Goal: Register for event/course

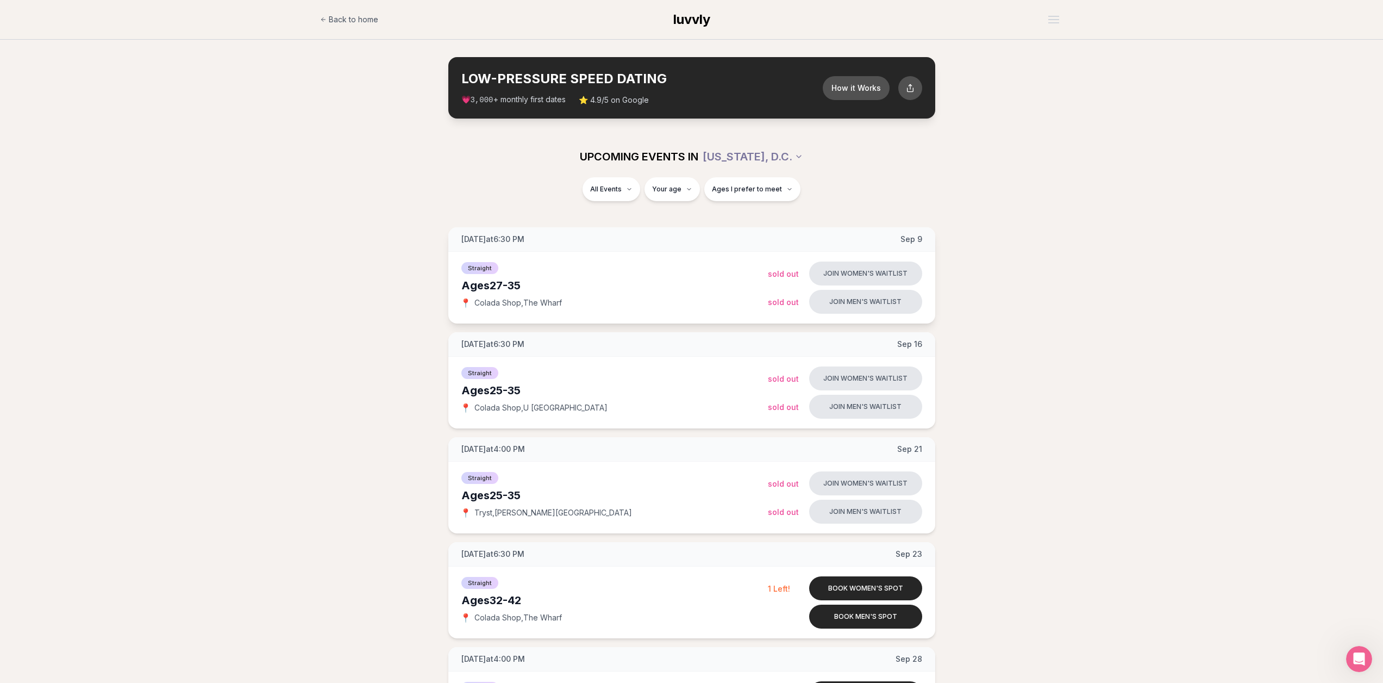
click at [510, 290] on div "Ages [DEMOGRAPHIC_DATA]" at bounding box center [614, 285] width 306 height 15
click at [496, 298] on span "Colada Shop , The Wharf" at bounding box center [517, 302] width 87 height 11
click at [496, 303] on span "Colada Shop , The Wharf" at bounding box center [517, 302] width 87 height 11
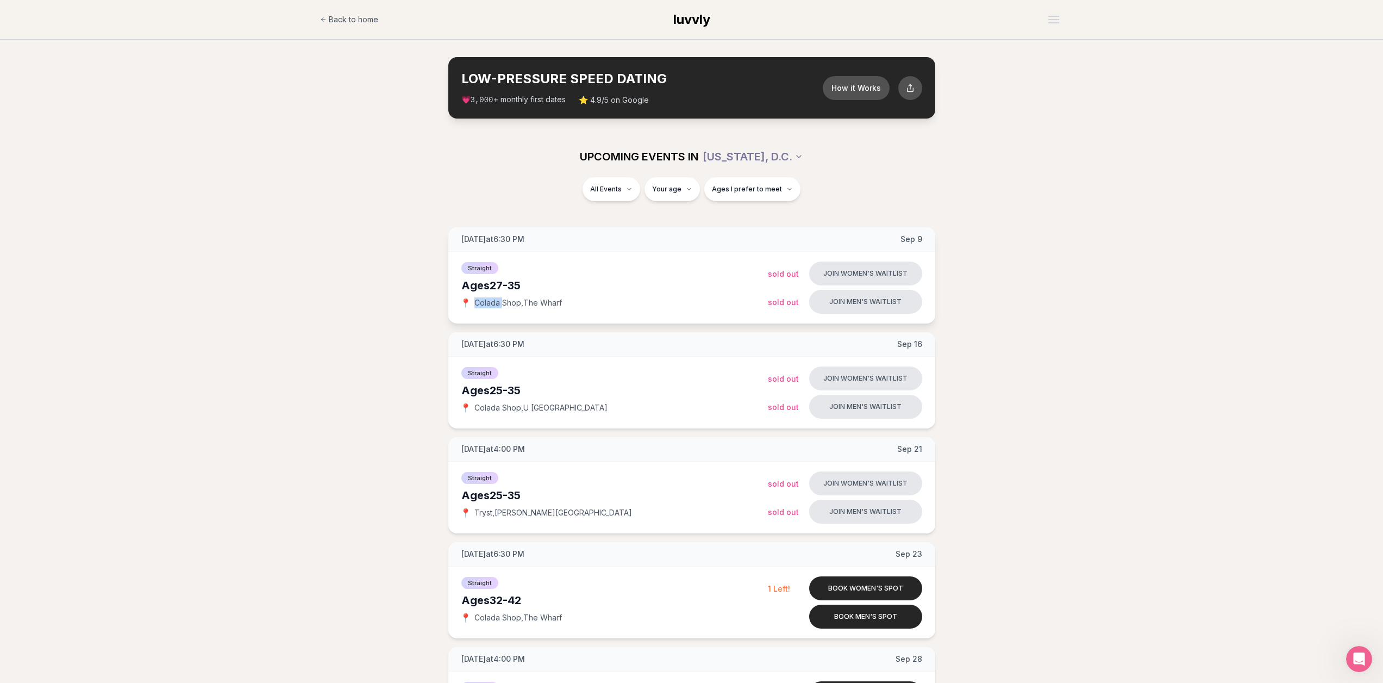
click at [496, 303] on span "Colada Shop , The Wharf" at bounding box center [517, 302] width 87 height 11
click at [881, 586] on button "Book women's spot" at bounding box center [865, 588] width 113 height 24
click at [841, 306] on button "Join men's waitlist" at bounding box center [865, 302] width 113 height 24
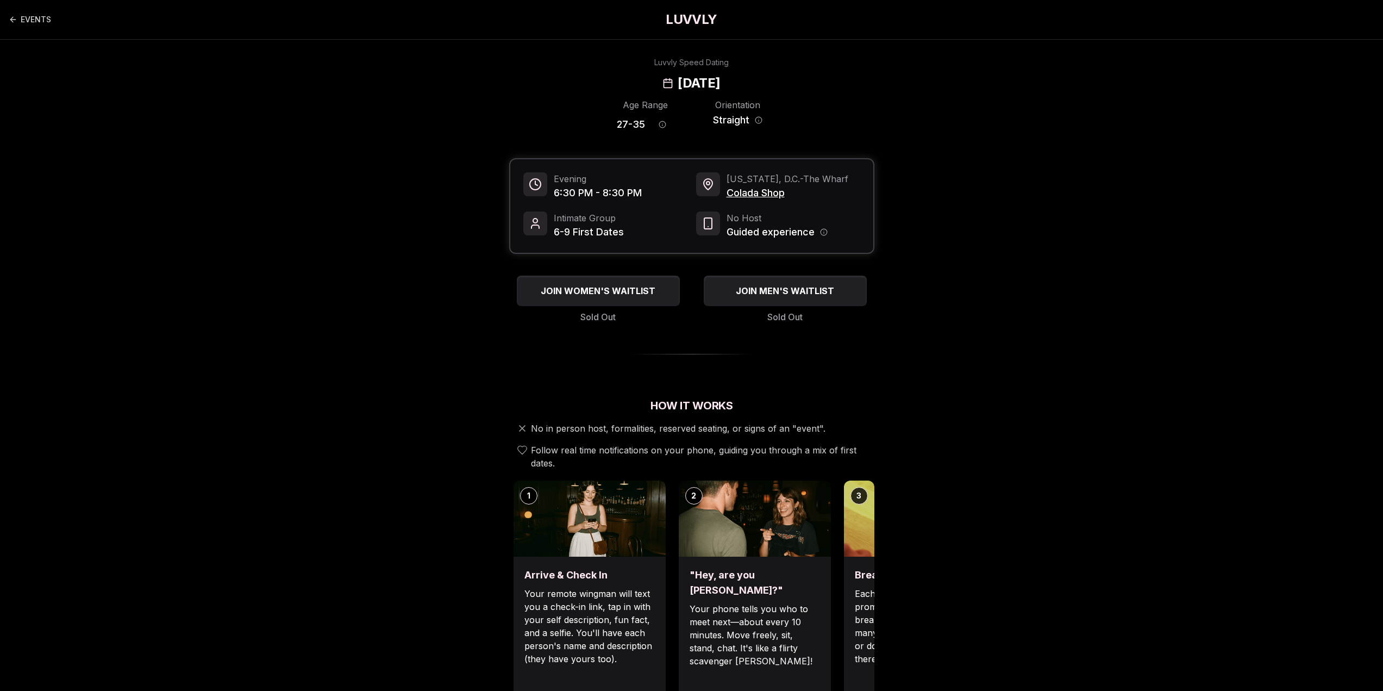
click at [554, 236] on span "6-9 First Dates" at bounding box center [589, 231] width 70 height 15
click at [750, 191] on span "Colada Shop" at bounding box center [788, 192] width 122 height 15
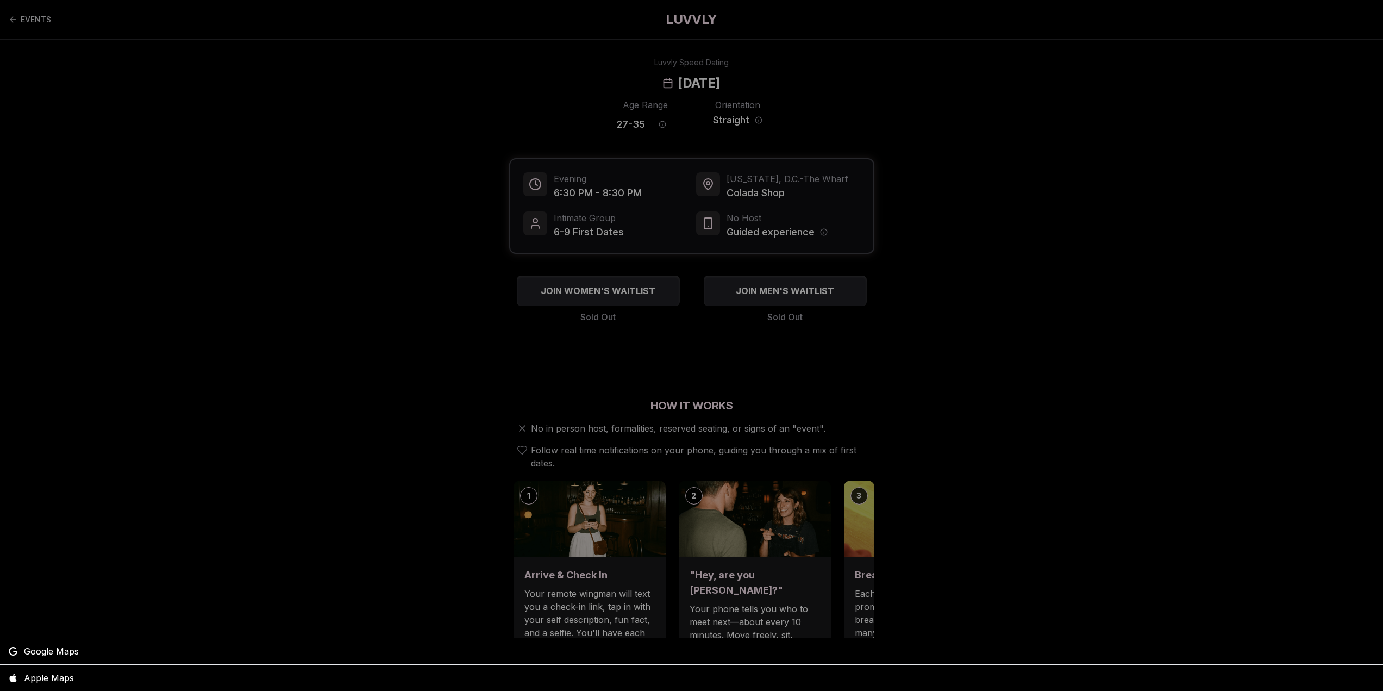
click at [847, 179] on div at bounding box center [691, 345] width 1383 height 691
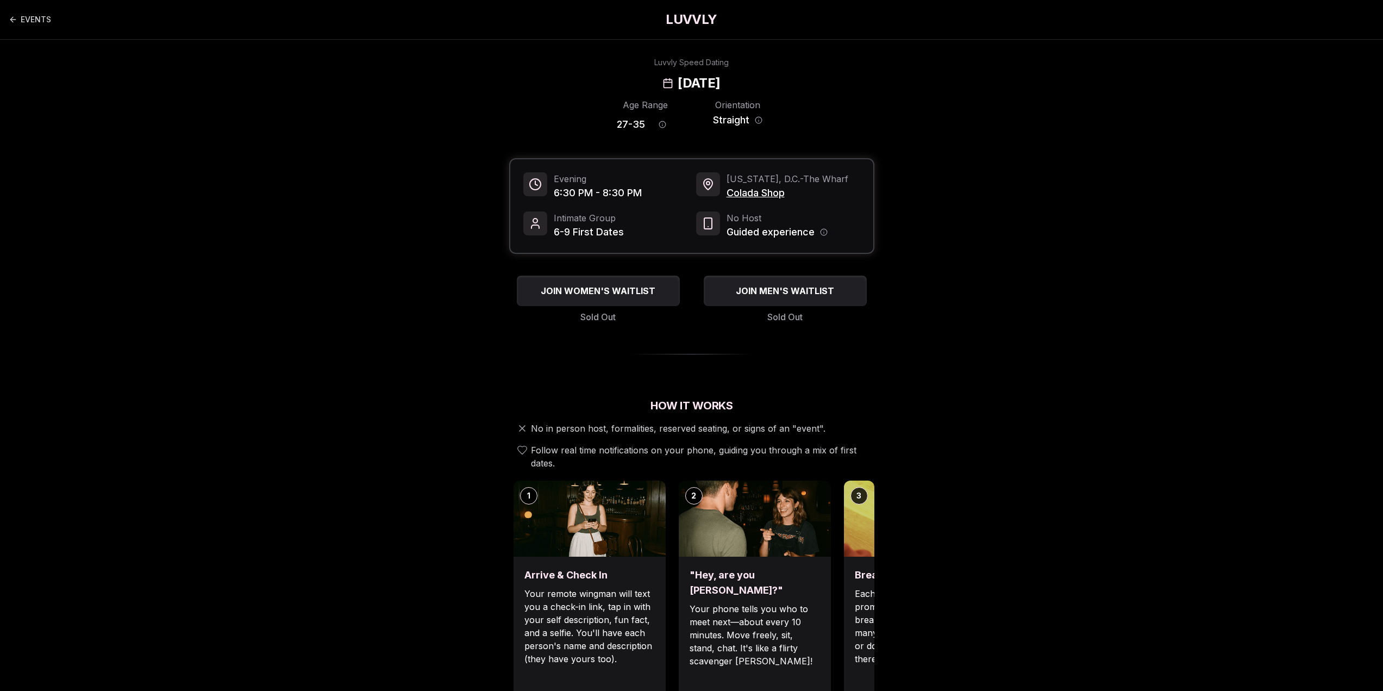
click at [779, 179] on span "[US_STATE], D.C. - The Wharf" at bounding box center [788, 178] width 122 height 13
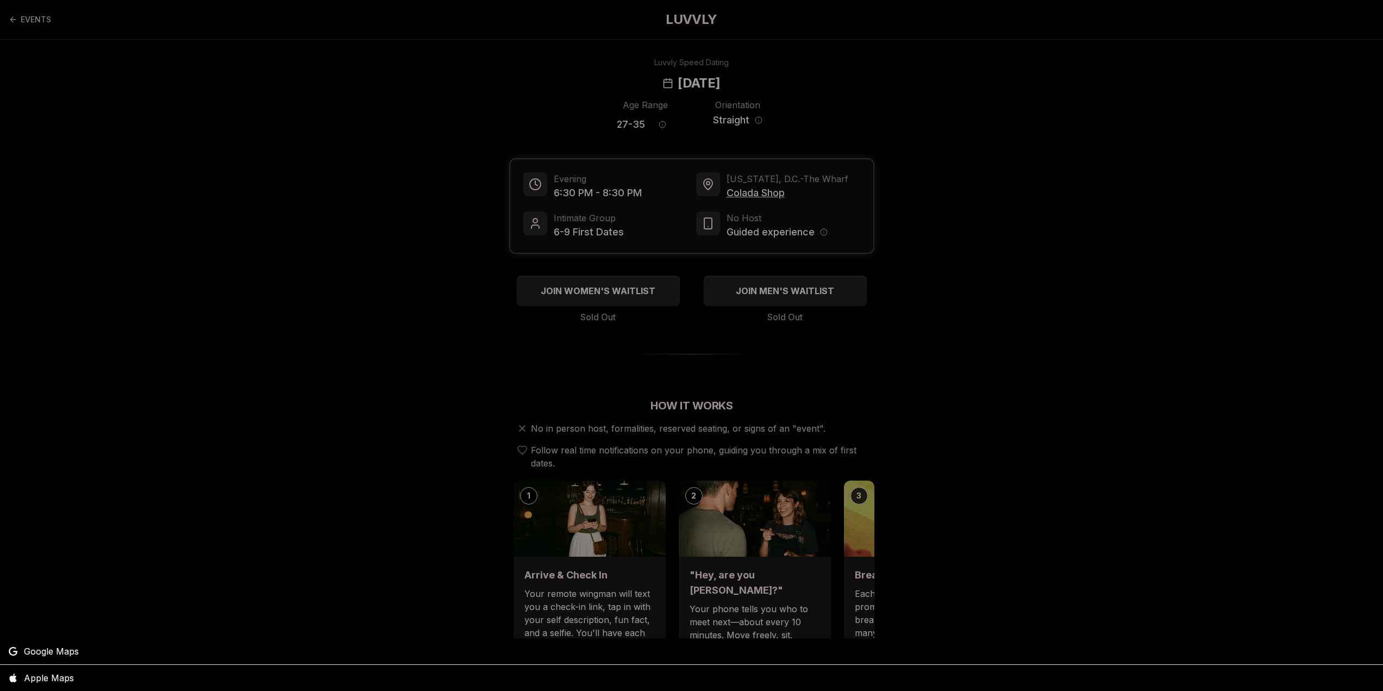
click at [766, 176] on div at bounding box center [691, 345] width 1383 height 691
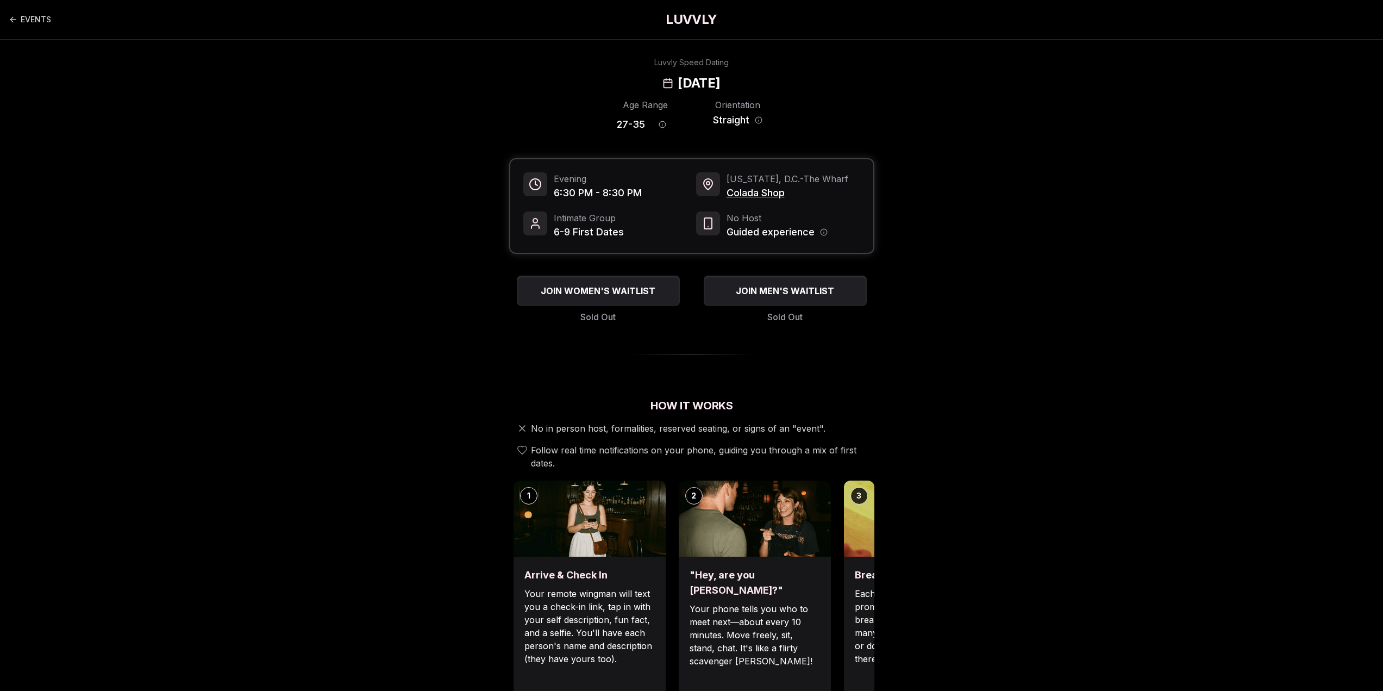
click at [757, 183] on span "[US_STATE], D.C. - The Wharf" at bounding box center [788, 178] width 122 height 13
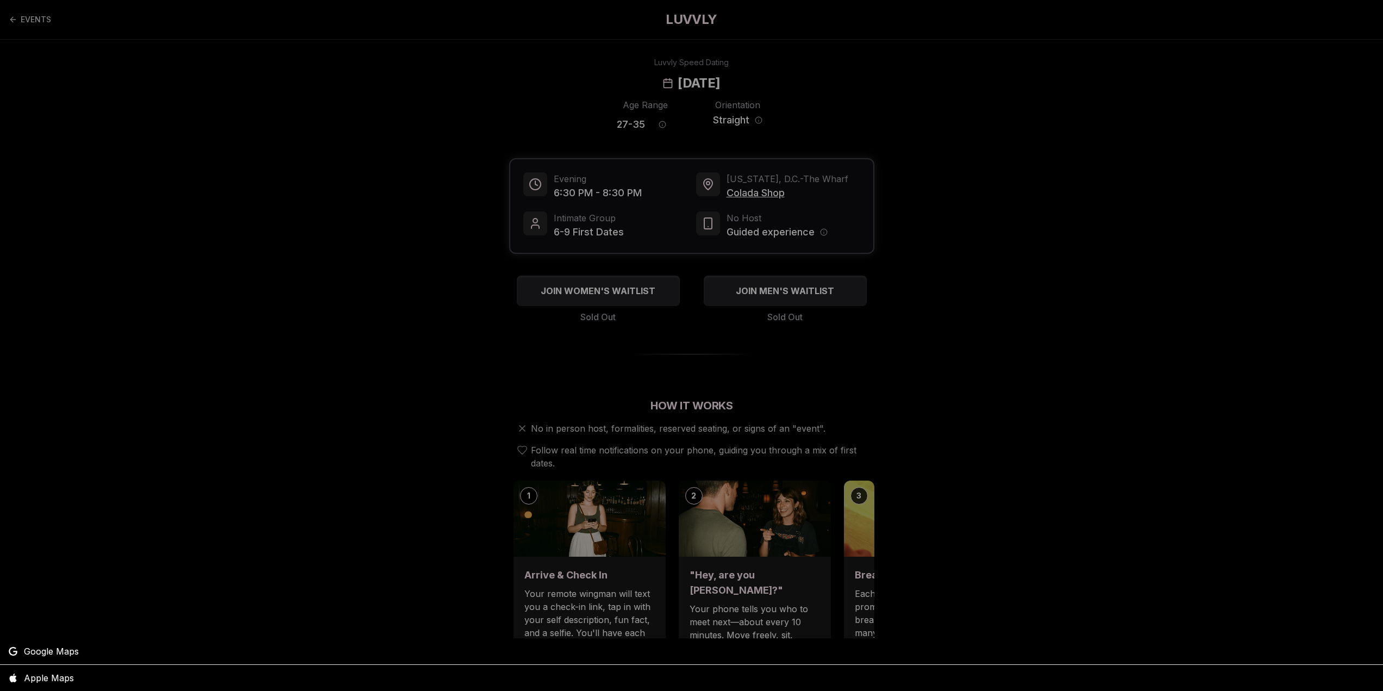
click at [757, 183] on div at bounding box center [691, 345] width 1383 height 691
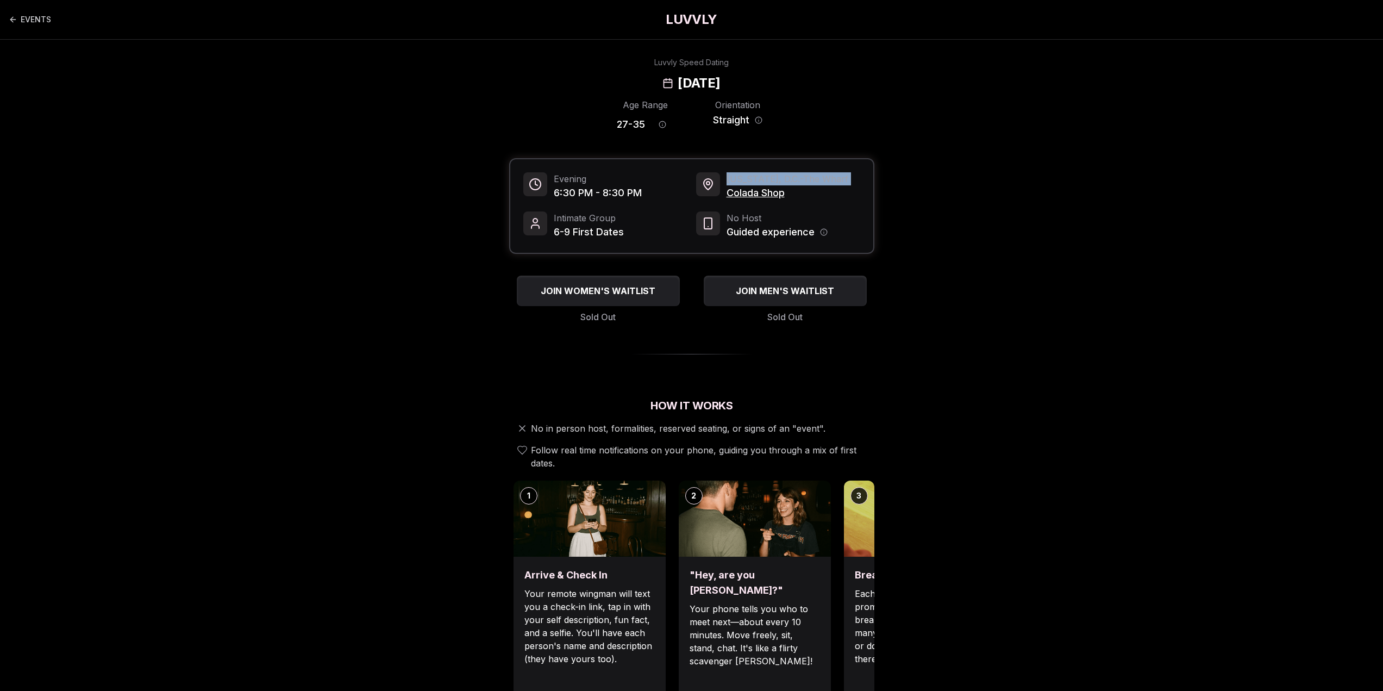
click at [757, 183] on span "[US_STATE], D.C. - The Wharf" at bounding box center [788, 178] width 122 height 13
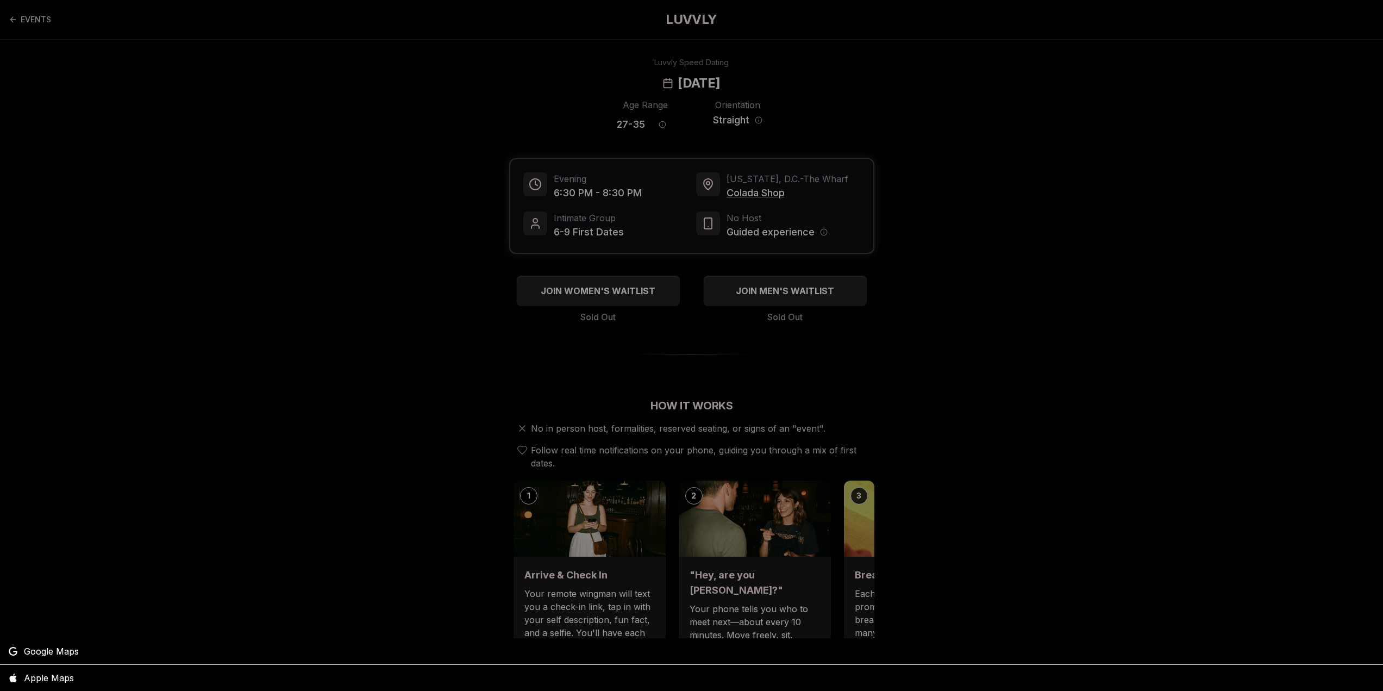
drag, startPoint x: 755, startPoint y: 180, endPoint x: 721, endPoint y: 210, distance: 45.9
click at [721, 210] on div at bounding box center [691, 345] width 1383 height 691
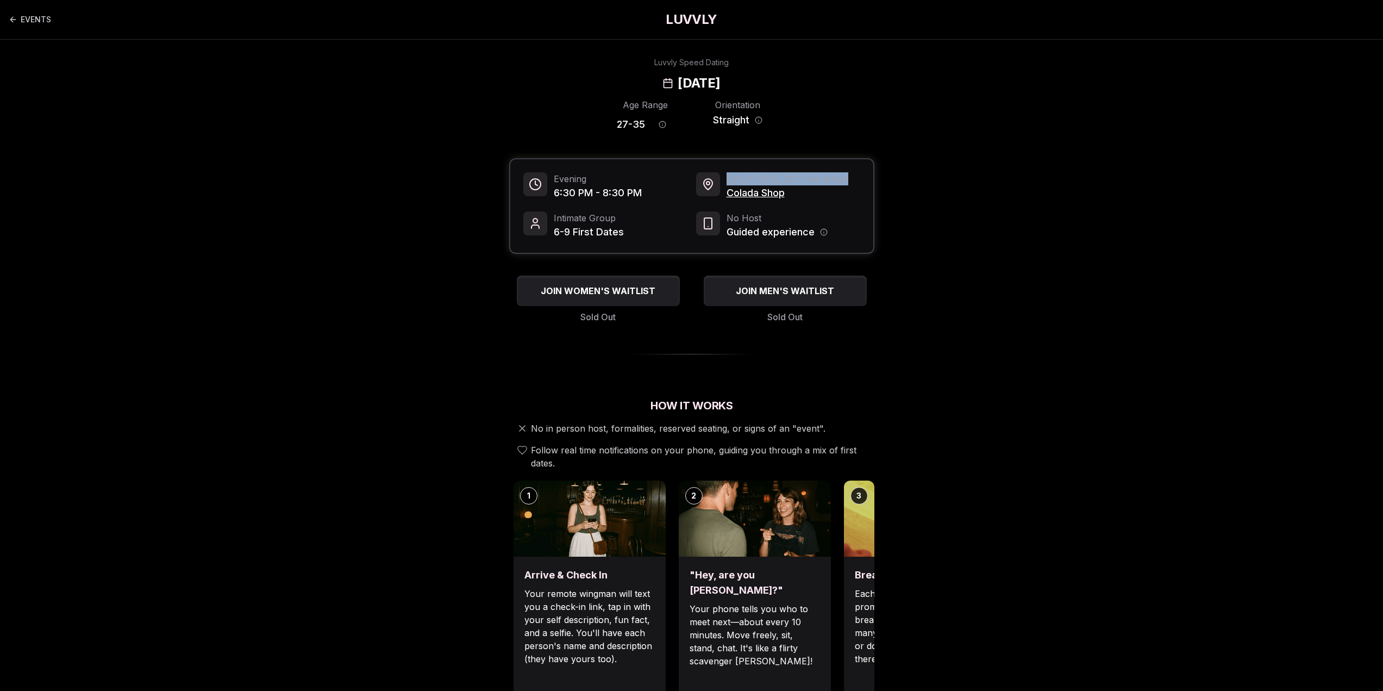
drag, startPoint x: 862, startPoint y: 179, endPoint x: 729, endPoint y: 180, distance: 133.7
click at [729, 180] on div "Evening 6:30 PM - 8:30 PM [US_STATE][GEOGRAPHIC_DATA] - The Wharf Colada Shop I…" at bounding box center [691, 205] width 363 height 93
click at [617, 294] on span "JOIN WOMEN'S WAITLIST" at bounding box center [597, 290] width 121 height 13
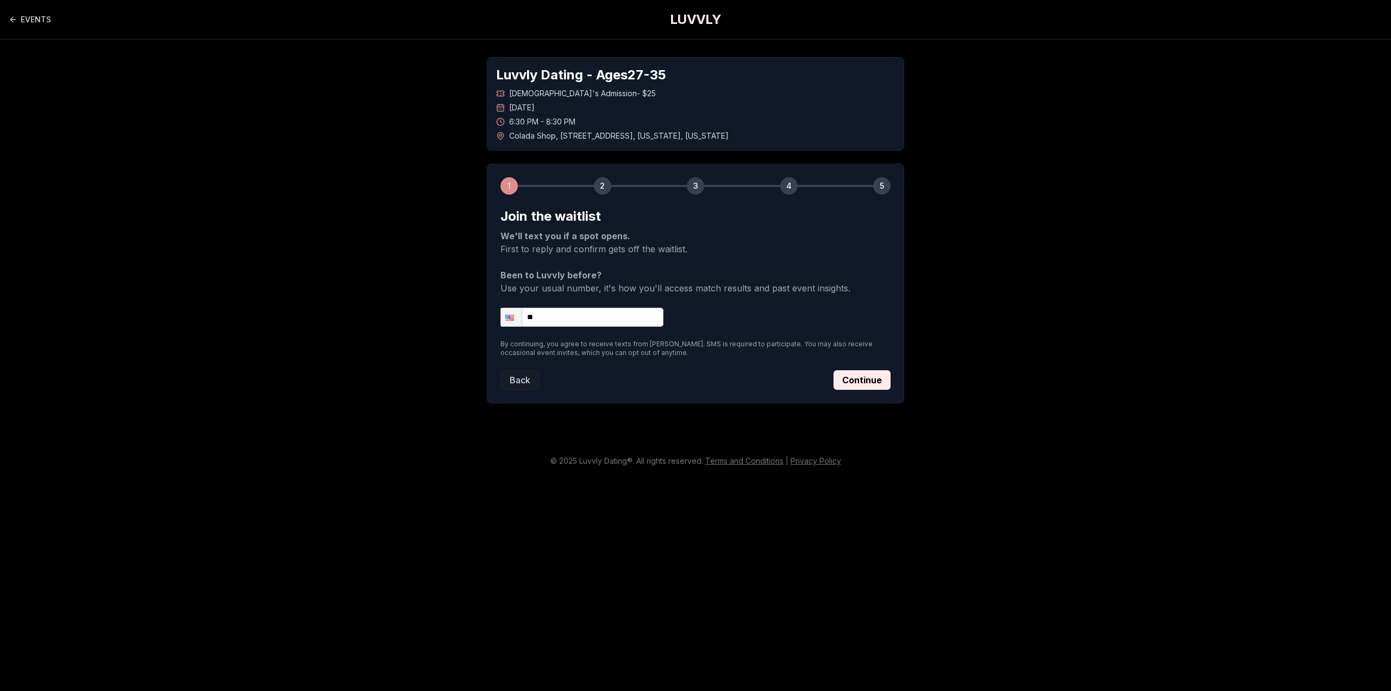
click at [569, 319] on input "**" at bounding box center [582, 317] width 163 height 19
type input "**********"
click at [891, 381] on div "**********" at bounding box center [695, 284] width 417 height 240
click at [875, 382] on button "Continue" at bounding box center [862, 380] width 57 height 20
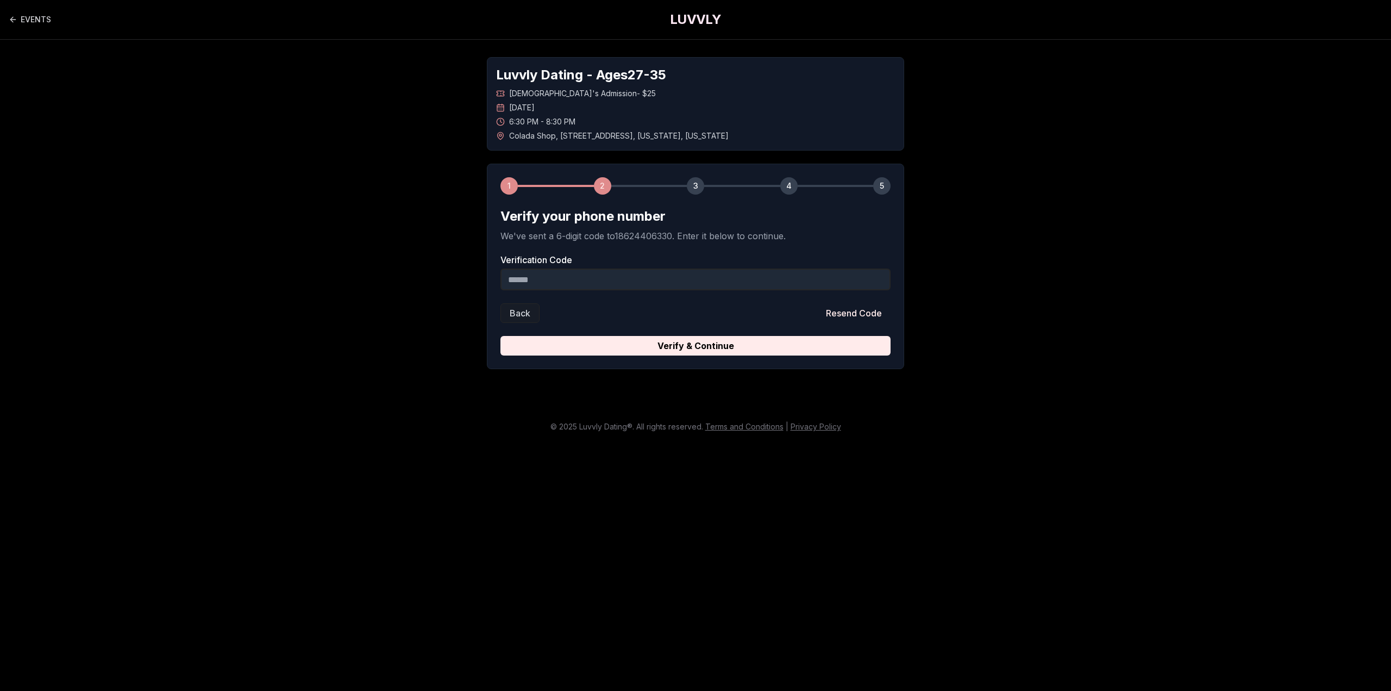
click at [532, 279] on input "Verification Code" at bounding box center [696, 279] width 390 height 22
type input "******"
click at [501, 336] on button "Verify & Continue" at bounding box center [696, 346] width 390 height 20
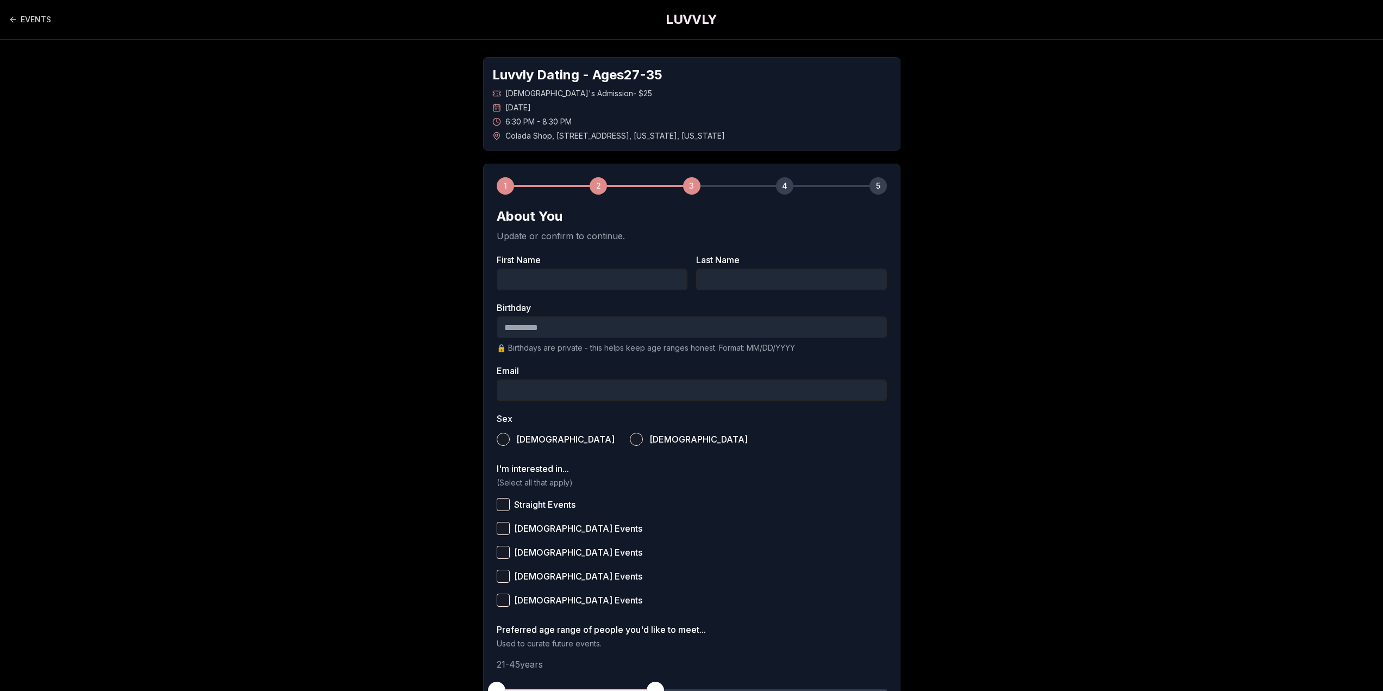
click at [525, 277] on input "First Name" at bounding box center [592, 279] width 191 height 22
click at [503, 295] on form "About You Update or confirm to continue. First Name Last Name Birthday 🔒 Birthd…" at bounding box center [692, 483] width 390 height 550
click at [517, 278] on input "First Name" at bounding box center [592, 279] width 191 height 22
type input "*"
type input "*****"
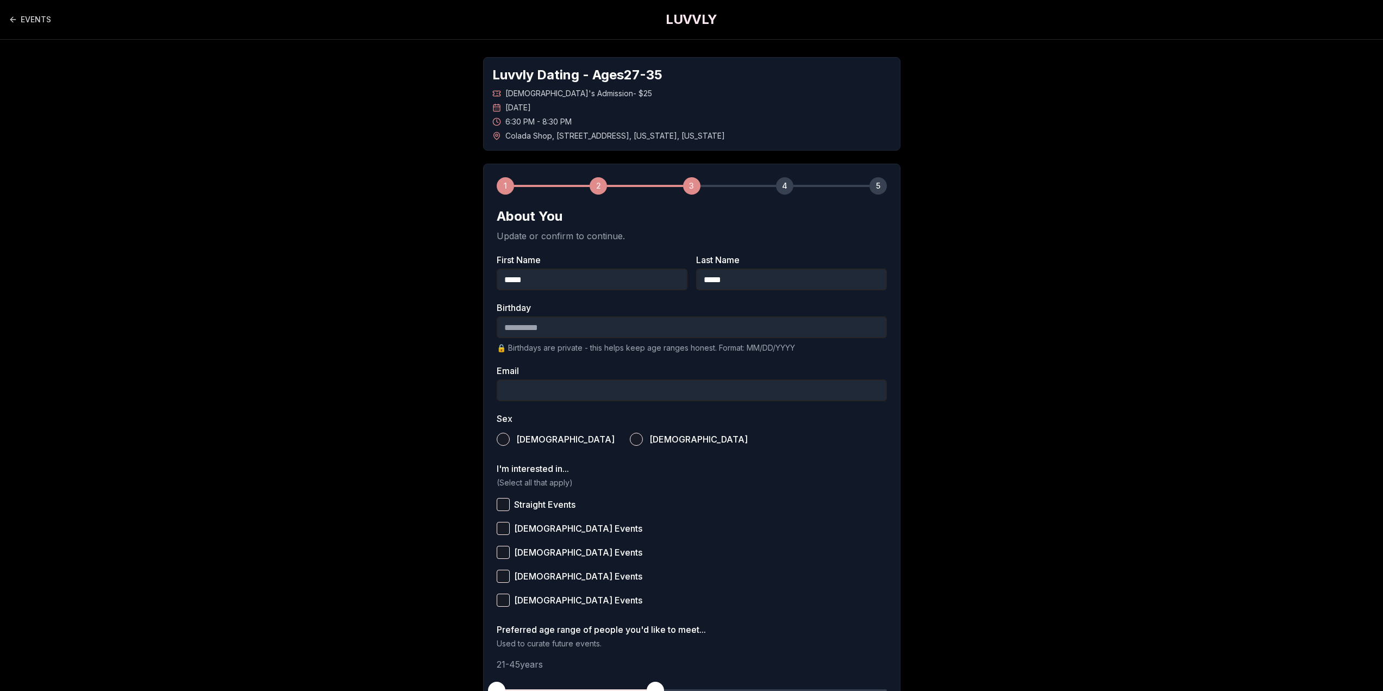
type input "*****"
type input "**********"
click at [491, 435] on div "**********" at bounding box center [691, 456] width 417 height 584
click at [502, 439] on button "[DEMOGRAPHIC_DATA]" at bounding box center [503, 439] width 13 height 13
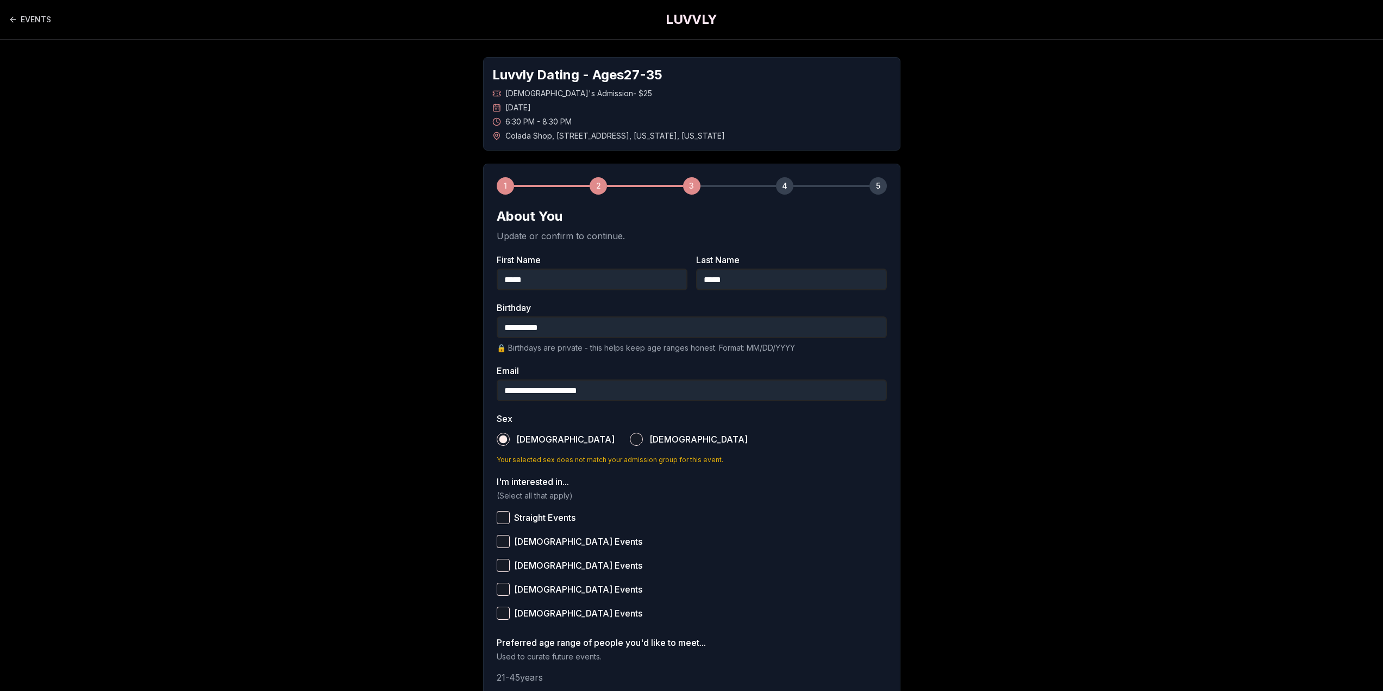
click at [502, 513] on button "Straight Events" at bounding box center [503, 517] width 13 height 13
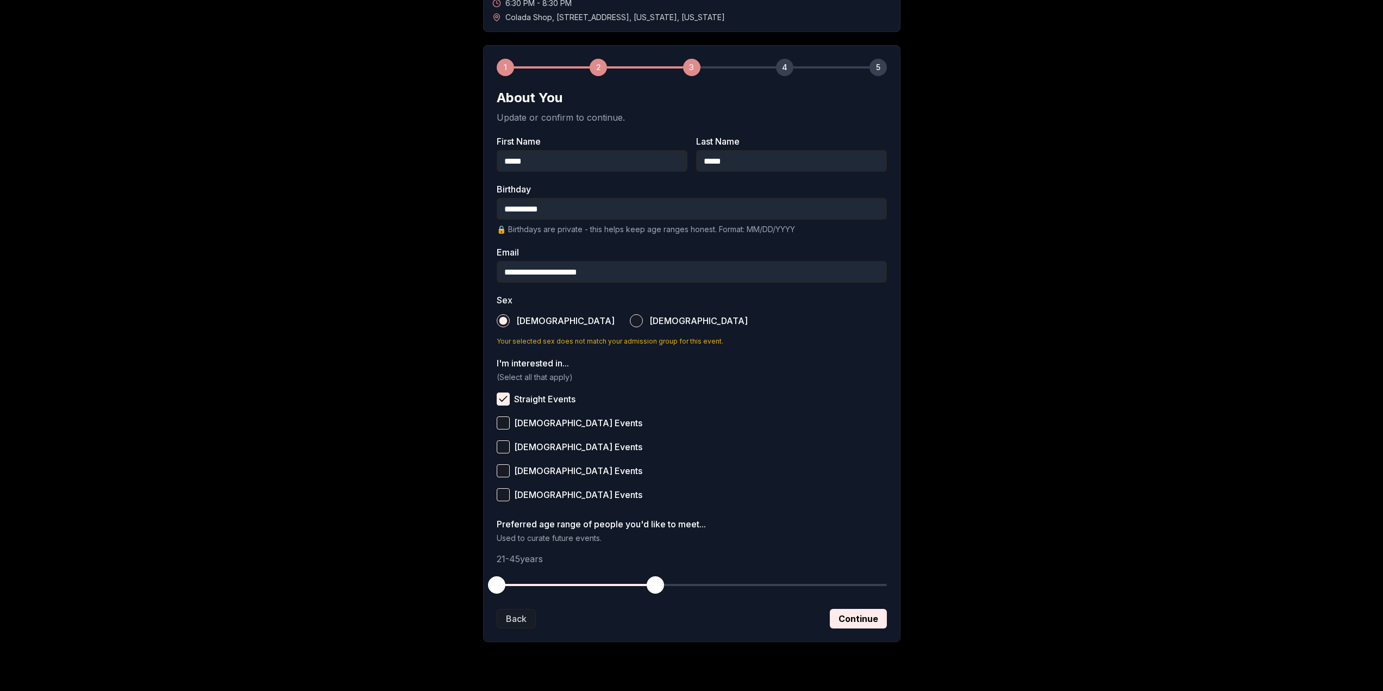
scroll to position [141, 0]
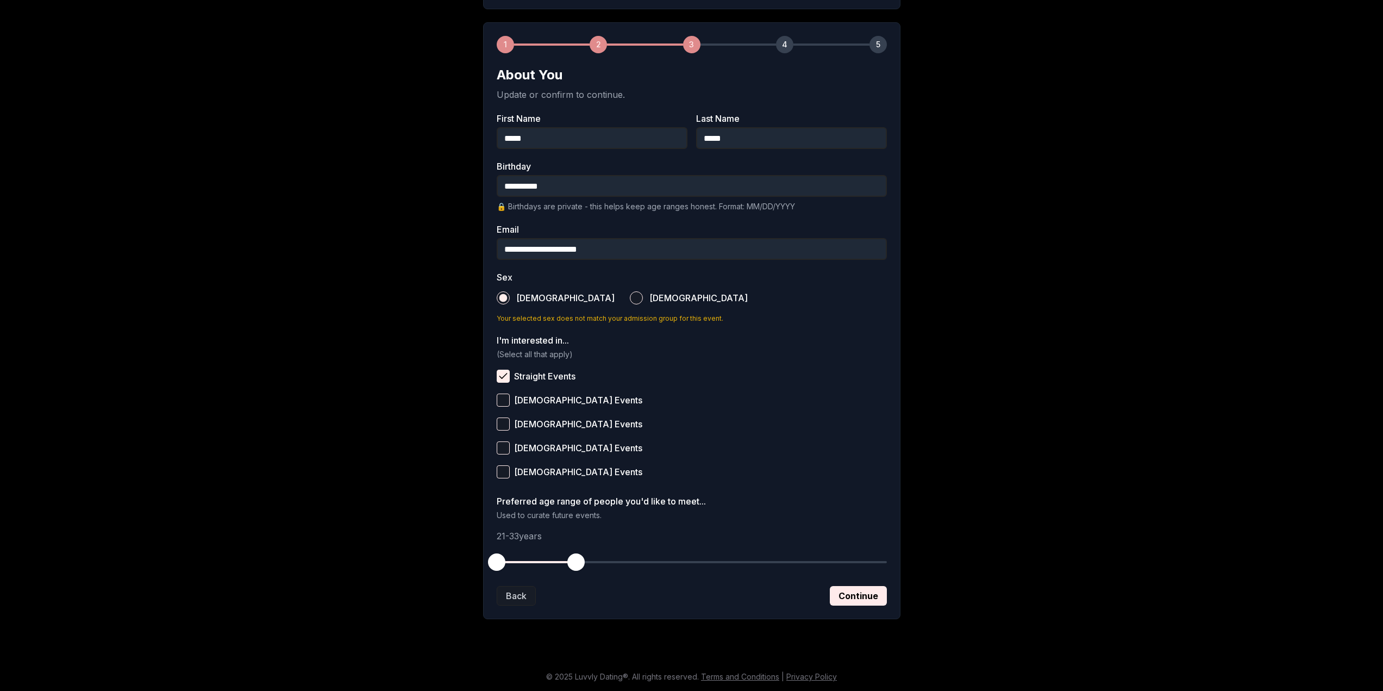
drag, startPoint x: 657, startPoint y: 564, endPoint x: 575, endPoint y: 568, distance: 82.1
click at [575, 568] on span "button" at bounding box center [575, 561] width 17 height 17
drag, startPoint x: 502, startPoint y: 565, endPoint x: 514, endPoint y: 565, distance: 11.4
click at [514, 565] on span "button" at bounding box center [516, 561] width 17 height 17
click at [869, 597] on button "Continue" at bounding box center [858, 596] width 57 height 20
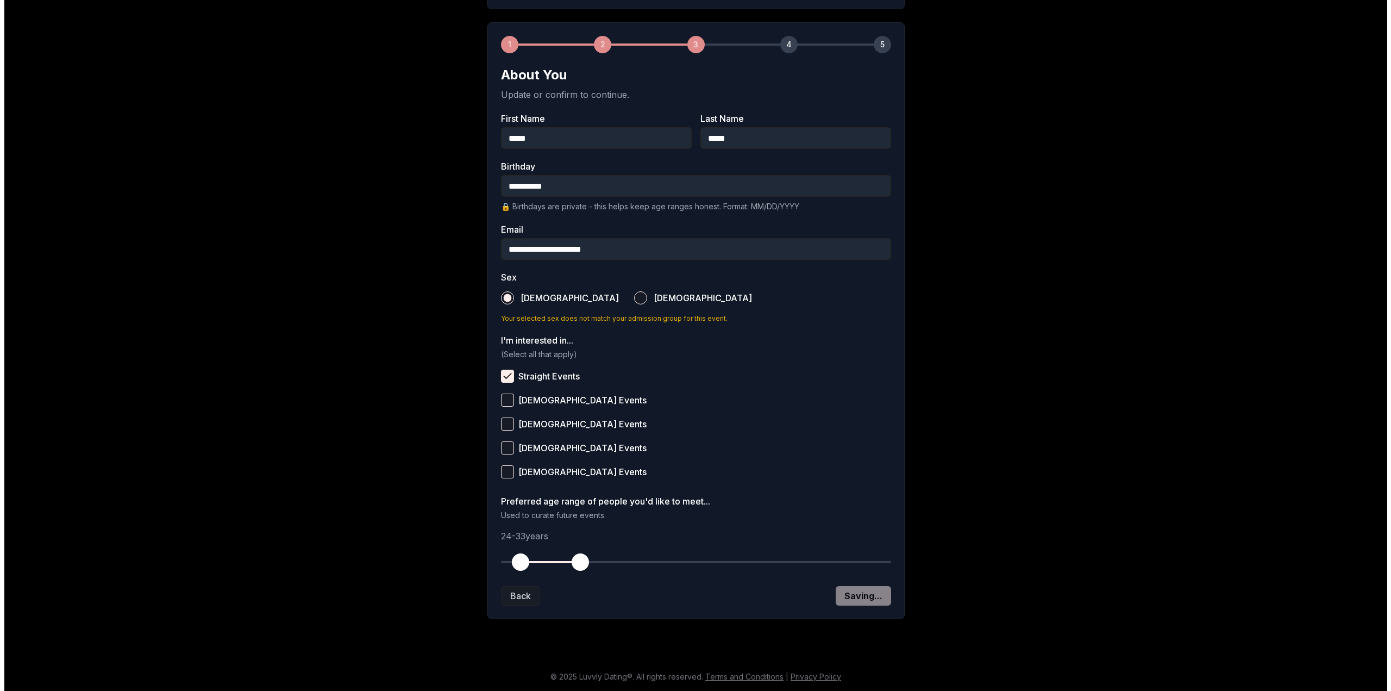
scroll to position [0, 0]
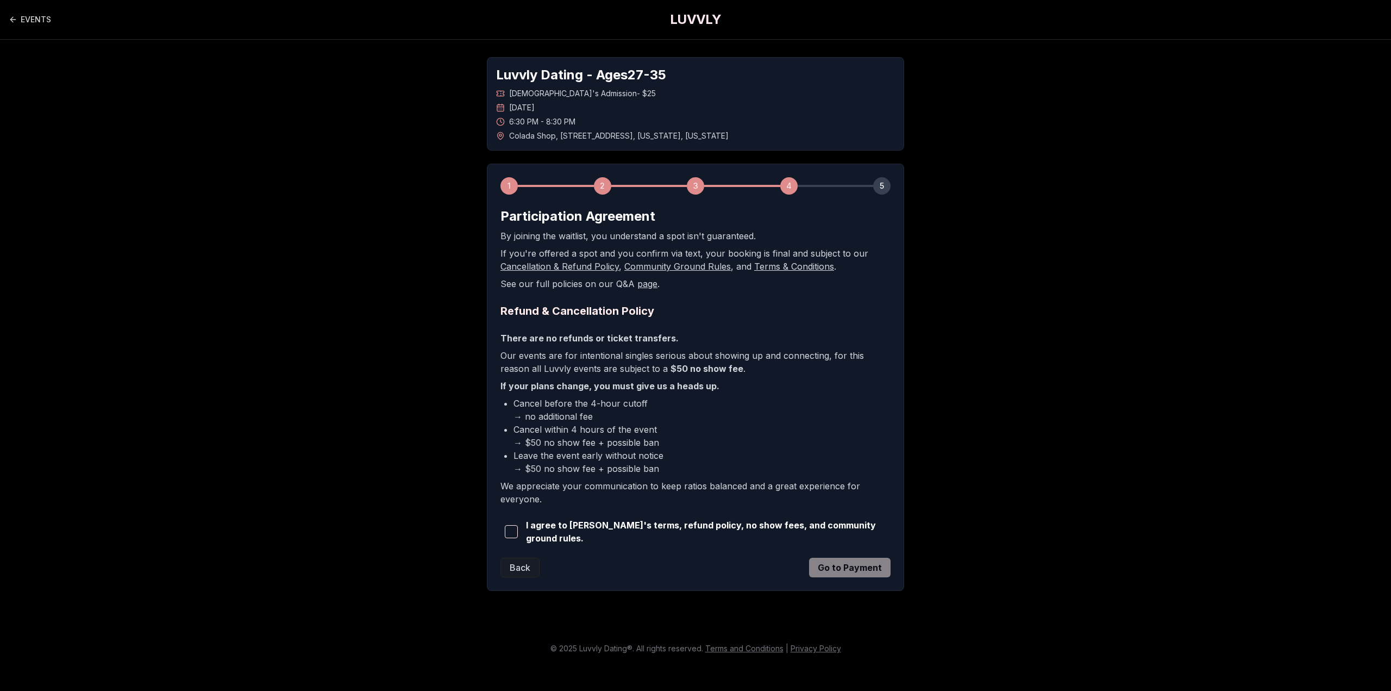
click at [517, 529] on span "button" at bounding box center [511, 531] width 13 height 13
click at [519, 354] on p "Our events are for intentional singles serious about showing up and connecting,…" at bounding box center [696, 362] width 390 height 26
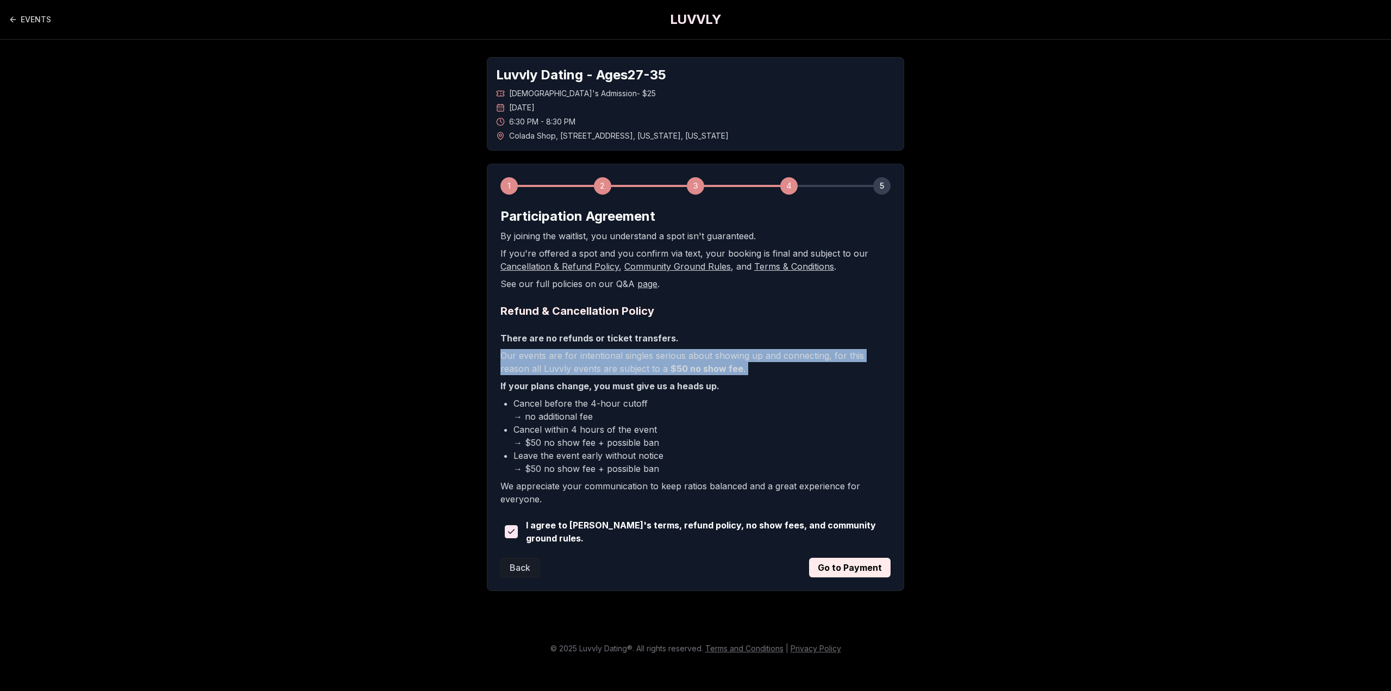
click at [519, 354] on p "Our events are for intentional singles serious about showing up and connecting,…" at bounding box center [696, 362] width 390 height 26
click at [839, 570] on button "Go to Payment" at bounding box center [850, 568] width 82 height 20
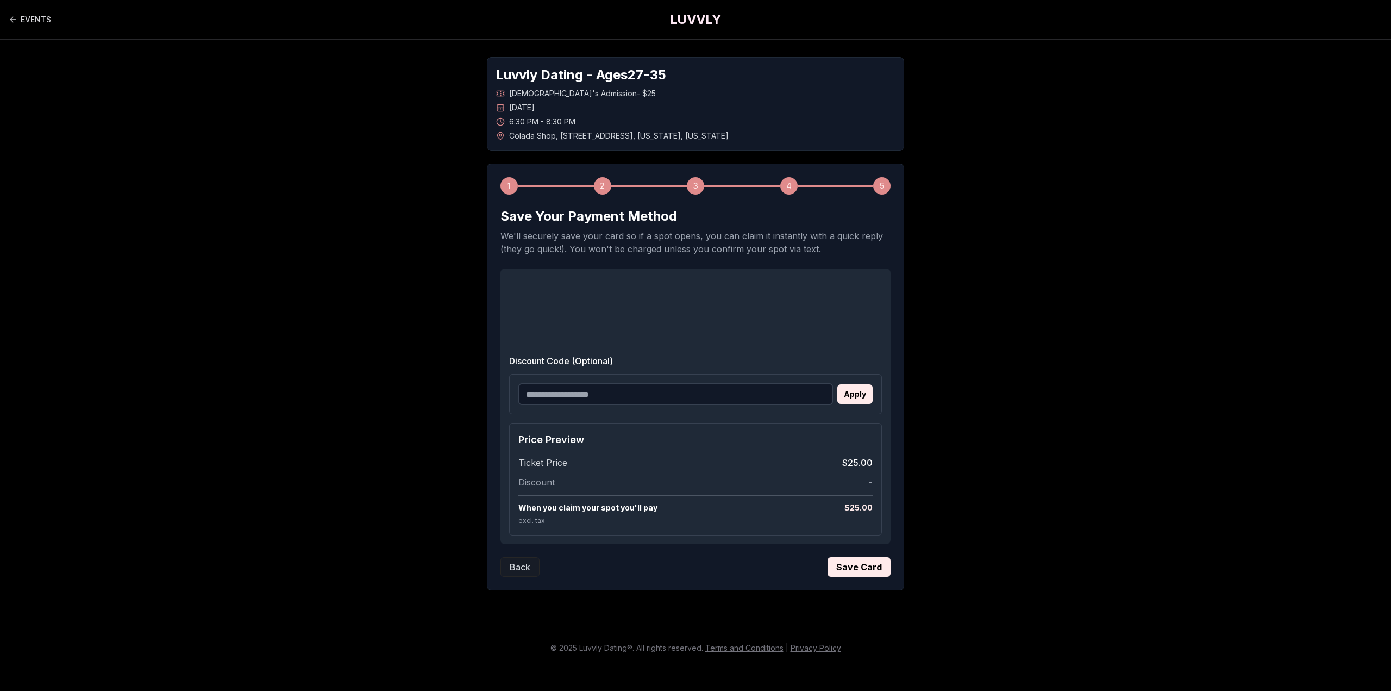
click at [553, 482] on span "Discount" at bounding box center [536, 482] width 36 height 13
